Goal: Task Accomplishment & Management: Manage account settings

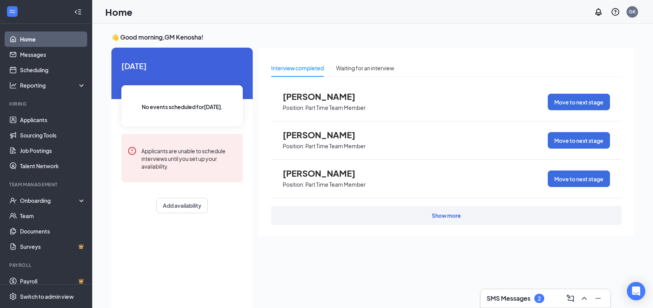
click at [519, 302] on h3 "SMS Messages" at bounding box center [509, 298] width 44 height 8
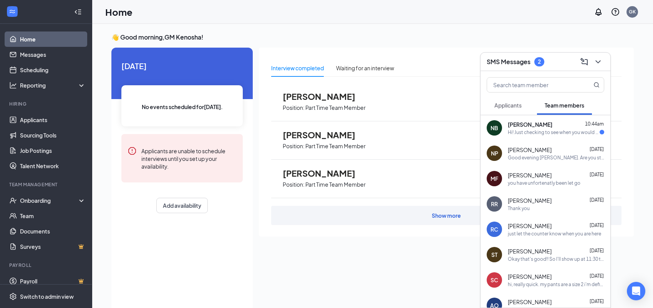
click at [554, 135] on div "Hi! Just checking to see when you would be available to do orientation? I'm wil…" at bounding box center [554, 132] width 92 height 7
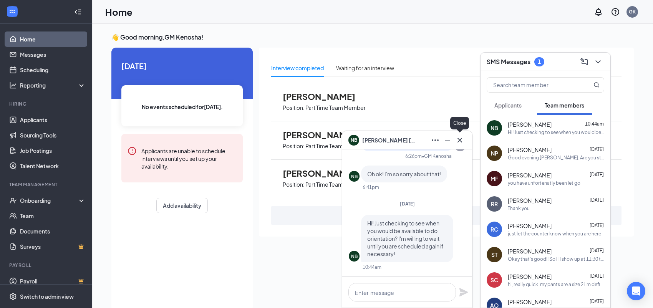
click at [462, 141] on icon "Cross" at bounding box center [460, 140] width 9 height 9
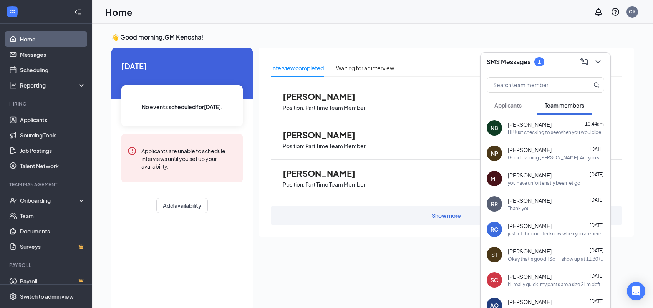
click at [509, 107] on span "Applicants" at bounding box center [508, 105] width 27 height 7
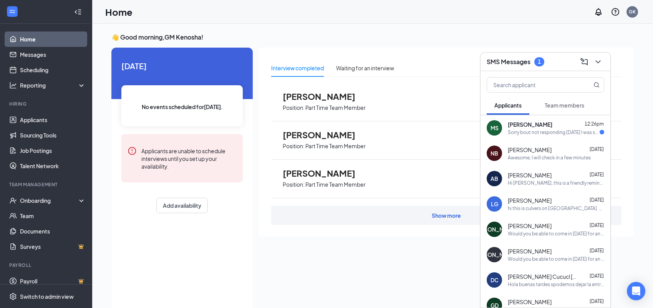
click at [525, 130] on div "Sorry bout not responding on Sunday I was seeing if there would be a possibilit…" at bounding box center [554, 132] width 92 height 7
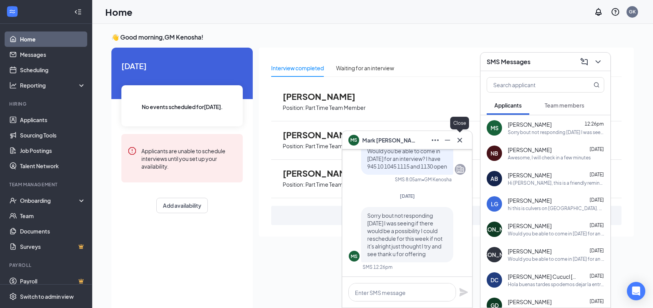
click at [457, 140] on icon "Cross" at bounding box center [460, 140] width 9 height 9
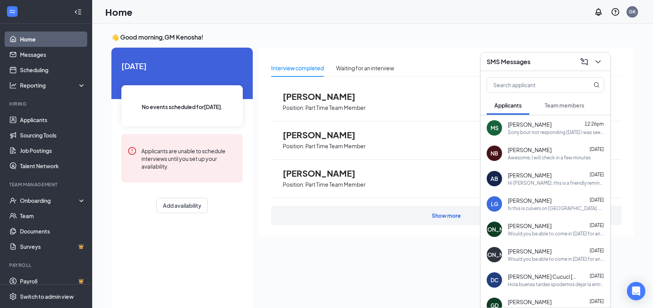
click at [567, 63] on div "SMS Messages" at bounding box center [546, 62] width 118 height 12
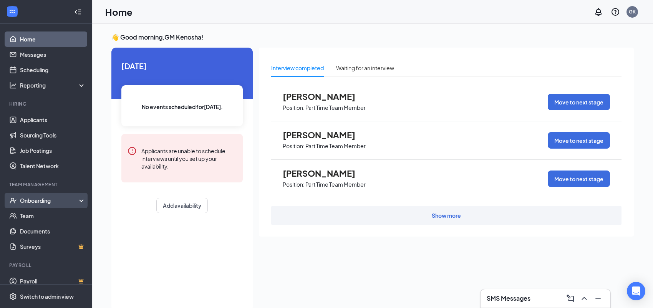
click at [50, 200] on div "Onboarding" at bounding box center [49, 201] width 59 height 8
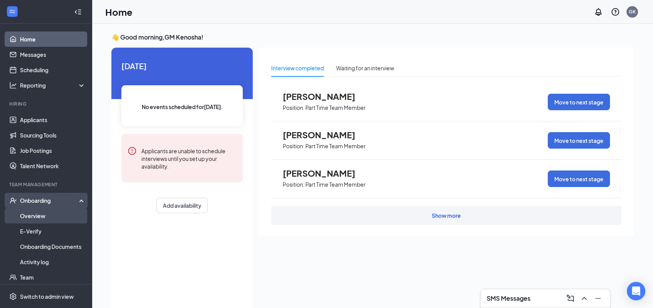
click at [38, 216] on link "Overview" at bounding box center [53, 215] width 66 height 15
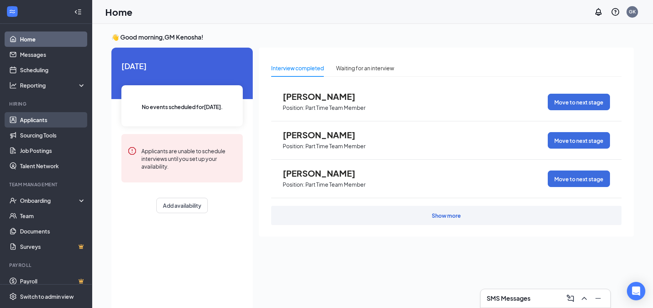
click at [46, 125] on link "Applicants" at bounding box center [53, 119] width 66 height 15
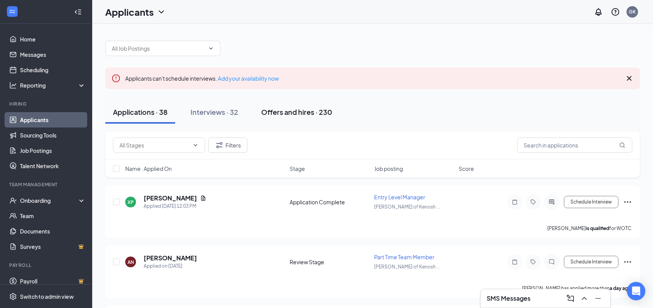
click at [309, 111] on div "Offers and hires · 230" at bounding box center [296, 112] width 71 height 10
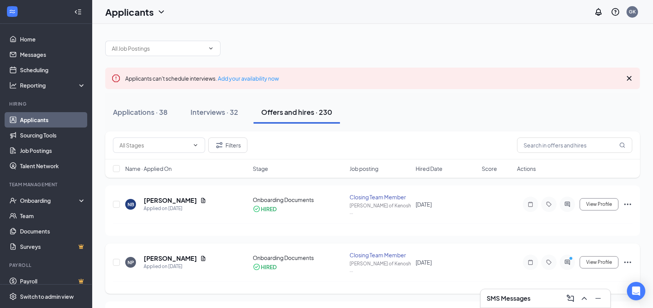
click at [629, 258] on icon "Ellipses" at bounding box center [628, 262] width 9 height 9
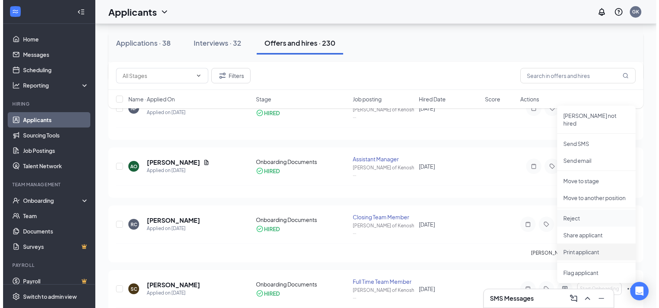
scroll to position [115, 0]
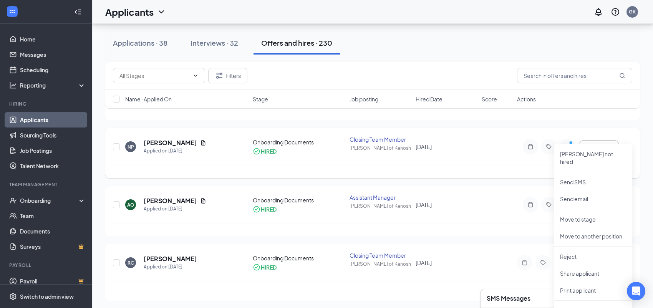
click at [500, 166] on div at bounding box center [373, 172] width 520 height 13
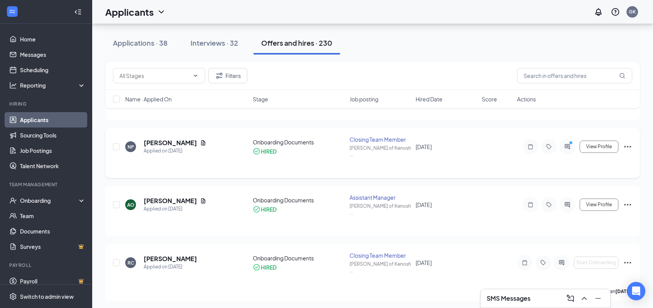
click at [630, 142] on icon "Ellipses" at bounding box center [628, 146] width 9 height 9
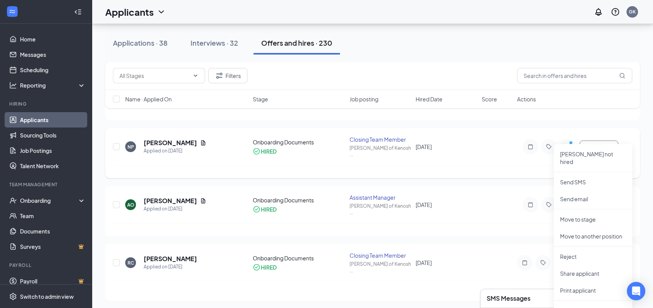
click at [631, 146] on icon "Ellipses" at bounding box center [628, 147] width 7 height 2
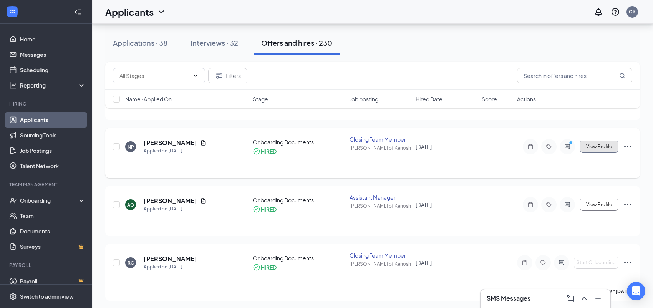
click at [607, 144] on span "View Profile" at bounding box center [600, 146] width 26 height 5
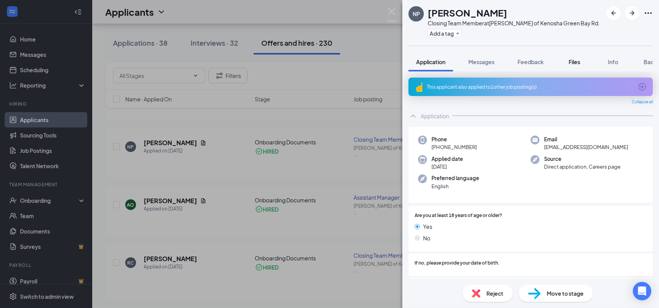
click at [580, 56] on button "Files" at bounding box center [574, 61] width 31 height 19
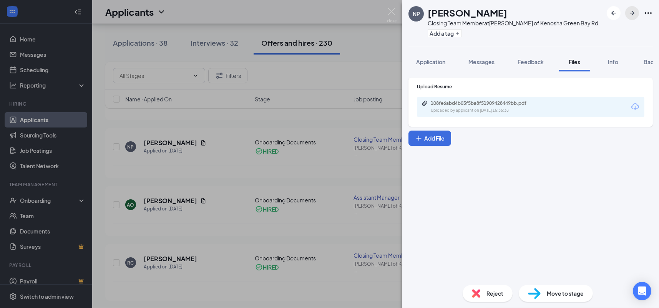
click at [636, 12] on icon "ArrowRight" at bounding box center [632, 12] width 9 height 9
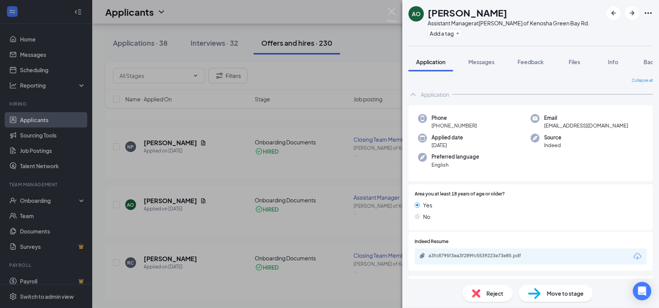
drag, startPoint x: 368, startPoint y: 58, endPoint x: 371, endPoint y: 66, distance: 8.3
click at [368, 58] on div "AO [PERSON_NAME] Assistant Manager at [PERSON_NAME] of [GEOGRAPHIC_DATA]. Add a…" at bounding box center [329, 154] width 659 height 308
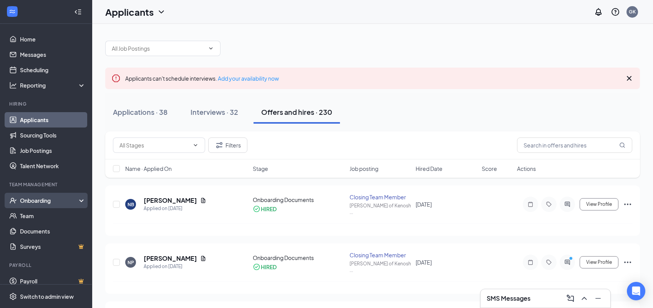
click at [56, 203] on div "Onboarding" at bounding box center [49, 201] width 59 height 8
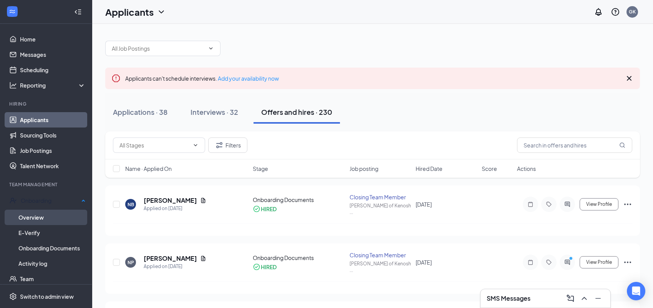
click at [40, 214] on link "Overview" at bounding box center [51, 217] width 67 height 15
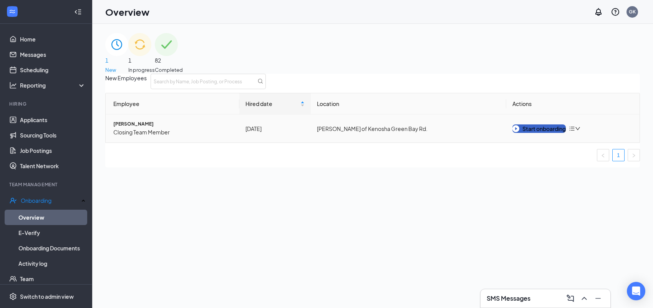
click at [561, 133] on div "Start onboarding" at bounding box center [539, 129] width 53 height 8
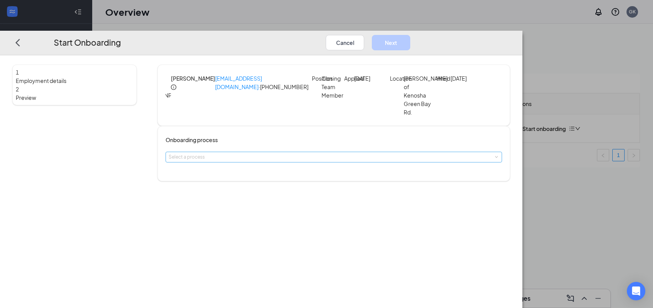
click at [336, 153] on div "Select a process" at bounding box center [332, 157] width 327 height 8
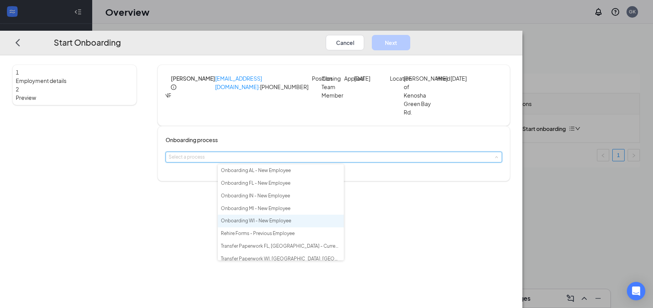
click at [310, 226] on li "Onboarding WI - New Employee" at bounding box center [281, 221] width 126 height 13
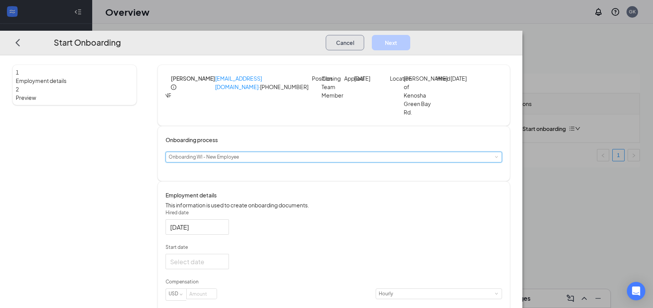
click at [364, 35] on button "Cancel" at bounding box center [345, 42] width 38 height 15
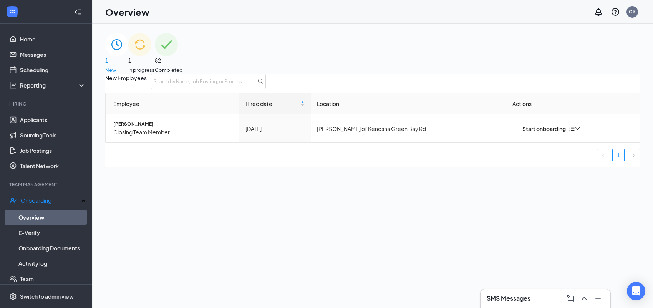
drag, startPoint x: 574, startPoint y: 0, endPoint x: 576, endPoint y: -6, distance: 6.4
click at [576, 0] on html "Home Messages Scheduling Reporting Hiring Applicants Sourcing Tools Job Posting…" at bounding box center [326, 154] width 653 height 308
